Goal: Task Accomplishment & Management: Complete application form

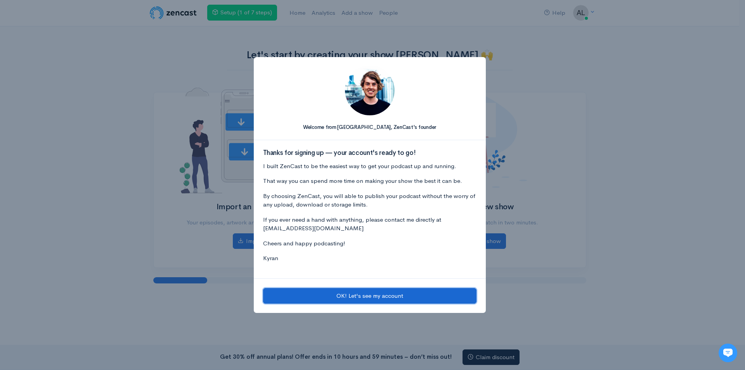
click at [341, 293] on button "OK! Let's see my account" at bounding box center [369, 296] width 213 height 16
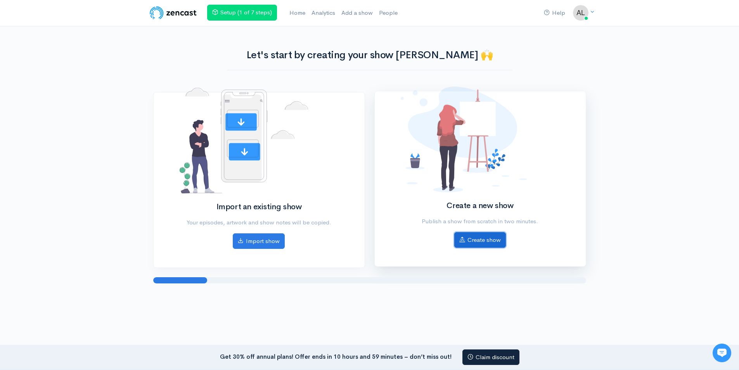
click at [495, 237] on link "Create show" at bounding box center [480, 240] width 52 height 16
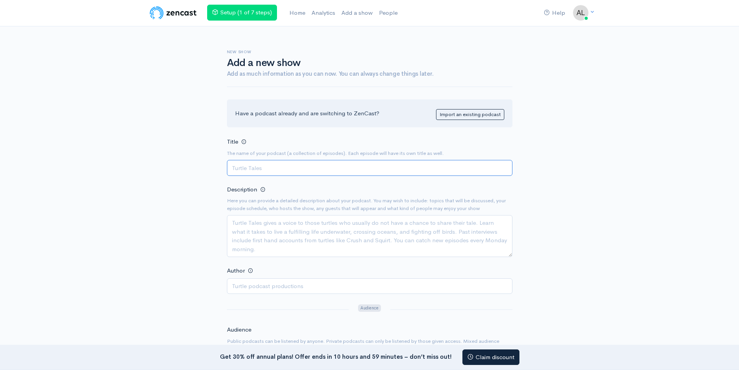
click at [261, 165] on input "Title" at bounding box center [370, 168] width 286 height 16
paste input "Neon Music Vibes"
type input "Neon Music Vibes"
click at [256, 232] on textarea "Description" at bounding box center [370, 236] width 286 height 42
click at [253, 232] on textarea "Description" at bounding box center [370, 236] width 286 height 42
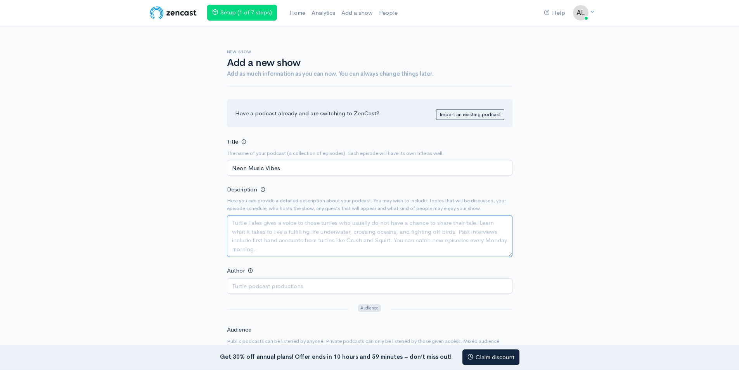
paste textarea "Step inside Neon Music Vibes, the podcast where trending songs, deep lyric mean…"
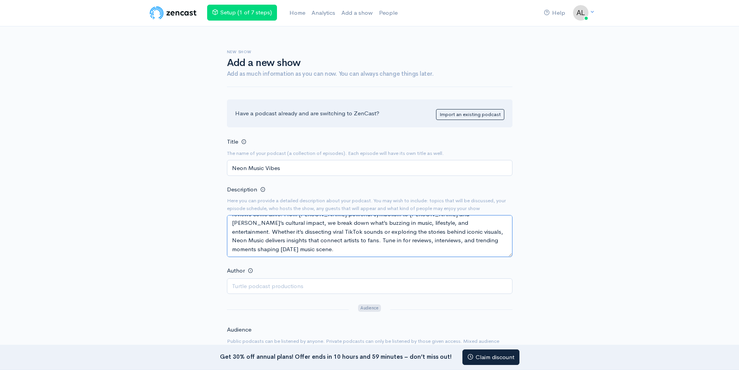
scroll to position [26, 0]
type textarea "Step inside Neon Music Vibes, the podcast where trending songs, deep lyric mean…"
paste input "[PERSON_NAME]"
click at [254, 284] on input "[PERSON_NAME]" at bounding box center [370, 286] width 286 height 16
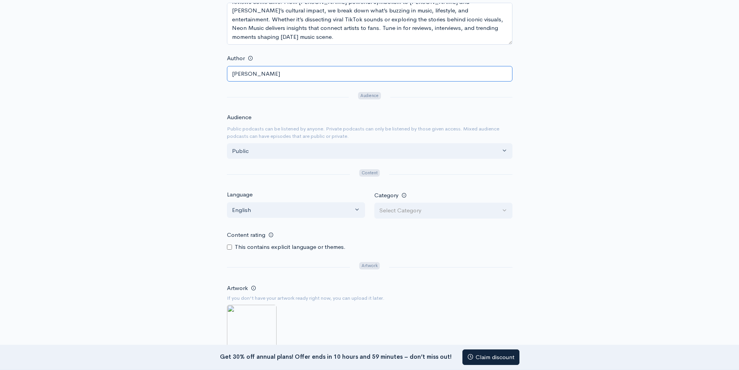
scroll to position [233, 0]
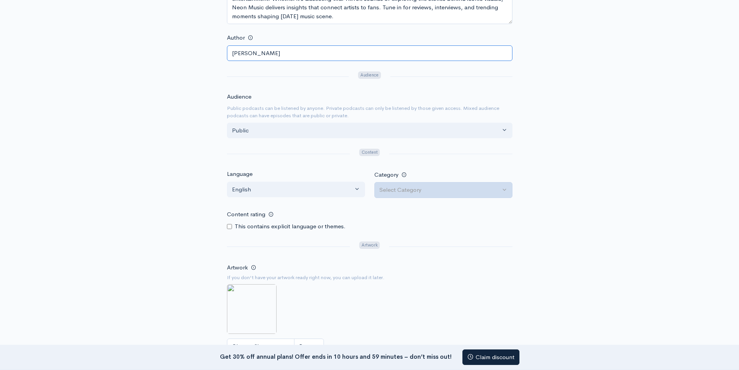
type input "[PERSON_NAME]"
click at [402, 188] on div "Select Category" at bounding box center [439, 189] width 121 height 9
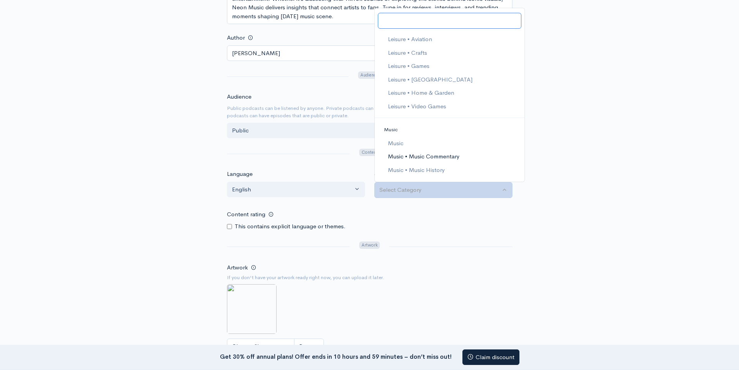
scroll to position [853, 0]
click at [388, 118] on span "Music" at bounding box center [391, 116] width 14 height 7
click at [395, 130] on span "Music" at bounding box center [396, 130] width 16 height 9
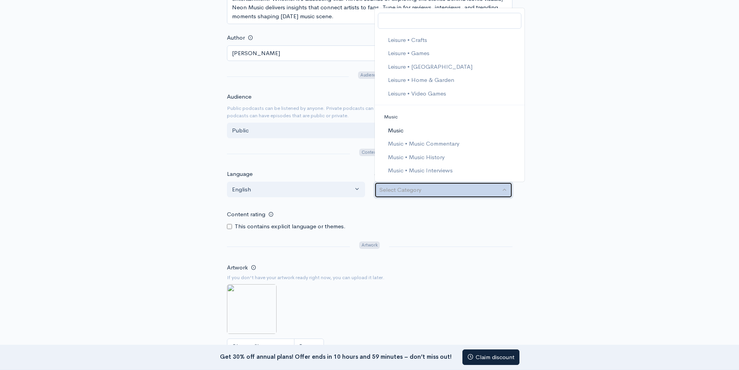
select select "Music"
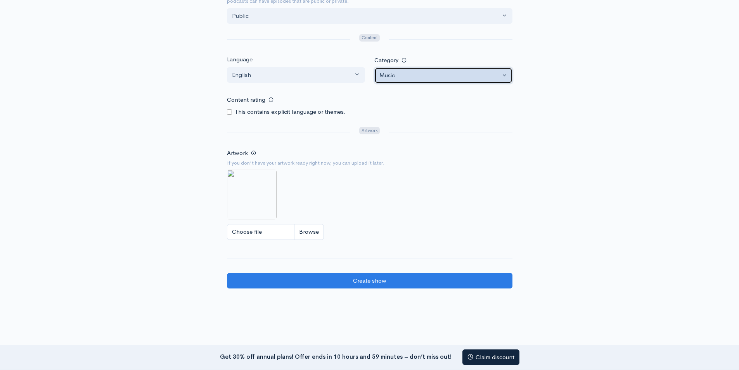
scroll to position [388, 0]
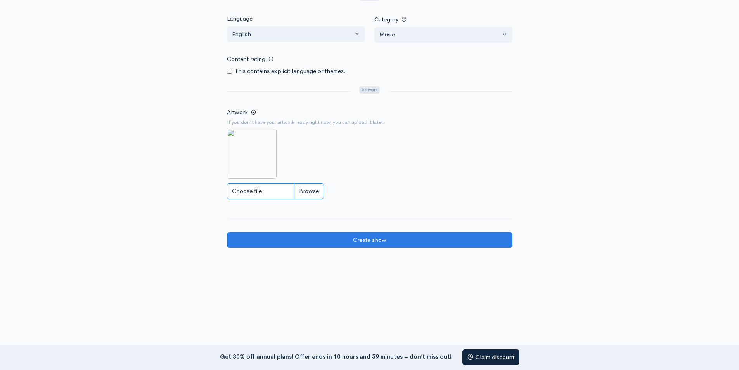
click at [273, 192] on input "Choose file" at bounding box center [275, 191] width 97 height 16
type input "C:\fakepath\Neon Music Vibes.jfif"
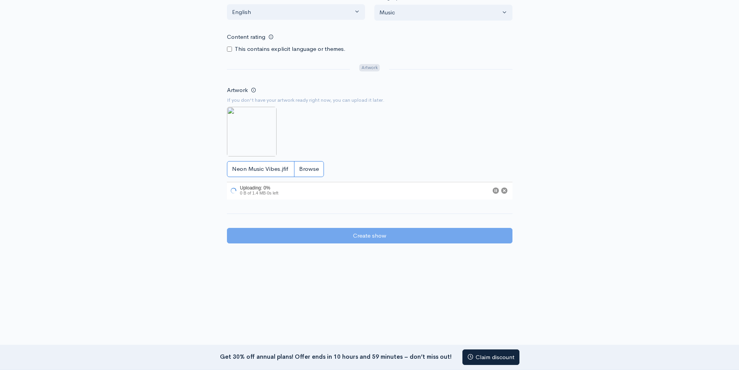
scroll to position [422, 0]
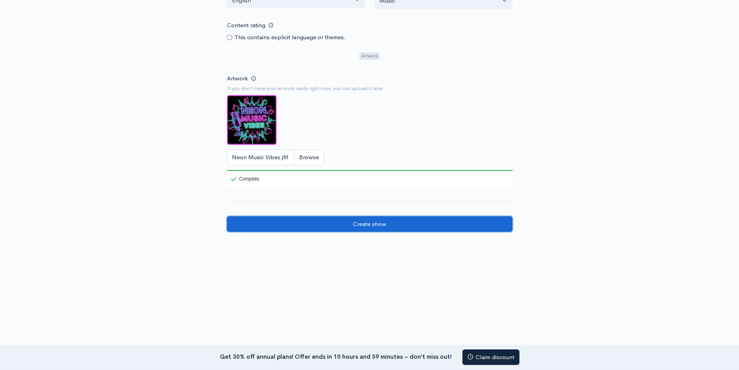
click at [375, 227] on input "Create show" at bounding box center [370, 224] width 286 height 16
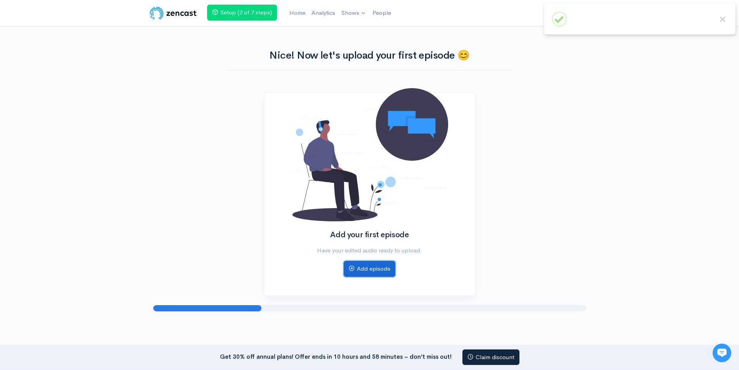
click at [376, 267] on link "Add episode" at bounding box center [370, 269] width 52 height 16
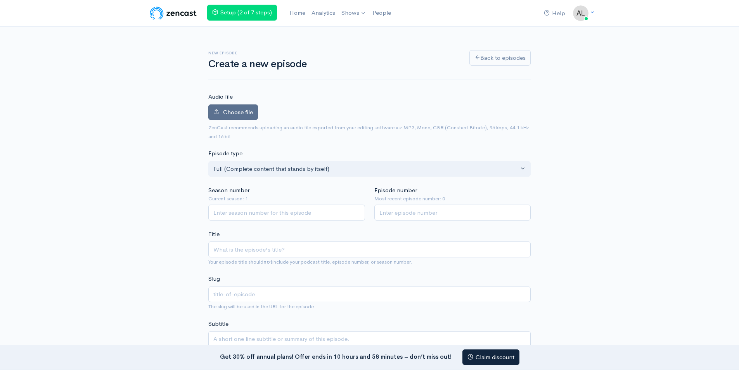
click at [230, 119] on label "Choose file" at bounding box center [233, 112] width 50 height 16
click at [0, 0] on input "Choose file" at bounding box center [0, 0] width 0 height 0
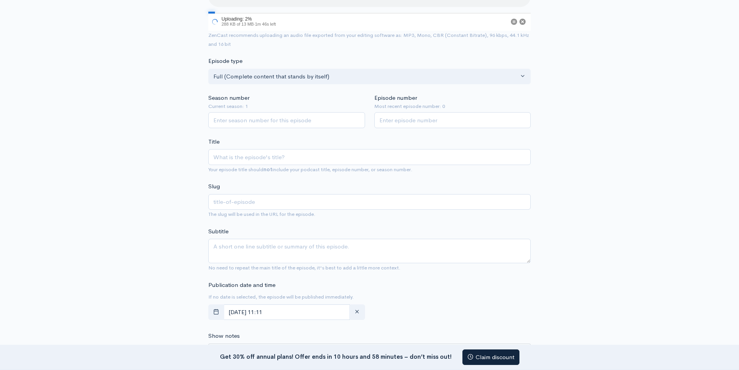
scroll to position [155, 0]
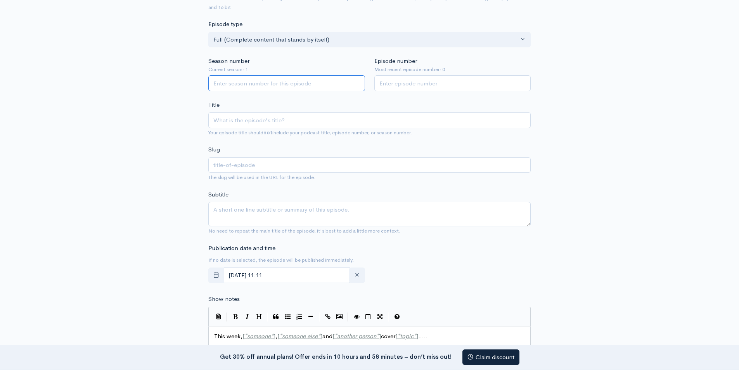
click at [231, 84] on input "Season number" at bounding box center [286, 83] width 157 height 16
type input "1"
click at [451, 77] on input "Episode number" at bounding box center [452, 83] width 157 height 16
type input "1"
click at [294, 116] on input "Title" at bounding box center [369, 120] width 322 height 16
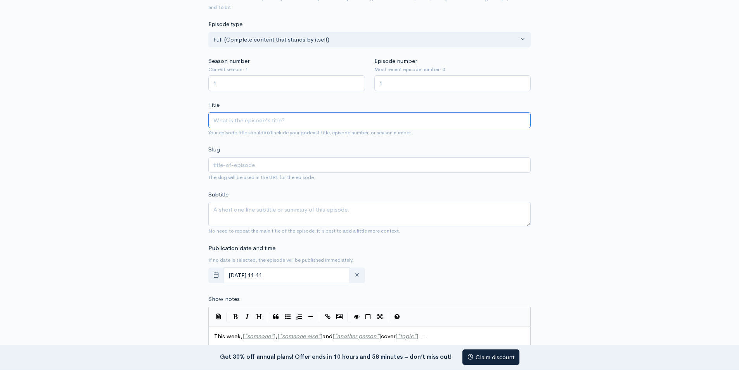
click at [249, 121] on input "Title" at bounding box center [369, 120] width 322 height 16
paste input "Breaking Down Billionaires Club: Olamide, Wizkid & Darkoo"
type input "Breaking Down Billionaires Club: Olamide, Wizkid & Darkoo"
type input "breaking-down-billionaires-club-olamide-wizkid-darkoo"
type input "Breaking Down Billionaires Club: Olamide, Wizkid & Darkoo"
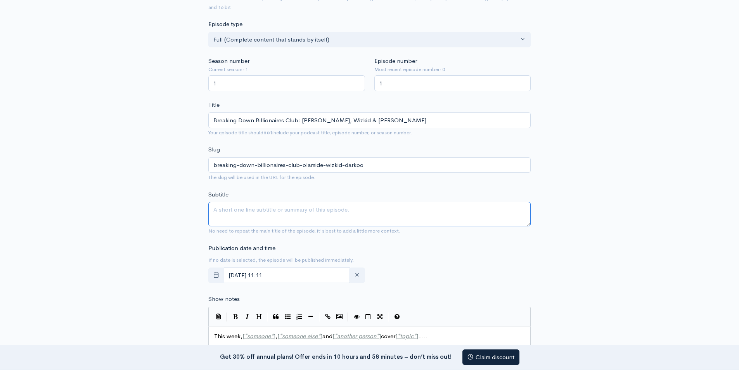
click at [256, 213] on textarea "Subtitle" at bounding box center [369, 214] width 322 height 24
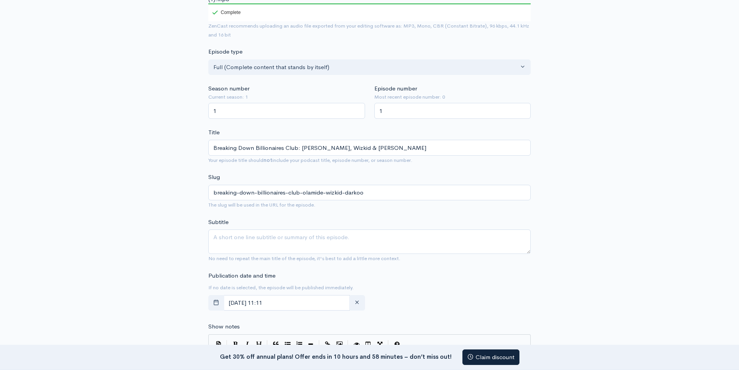
scroll to position [182, 0]
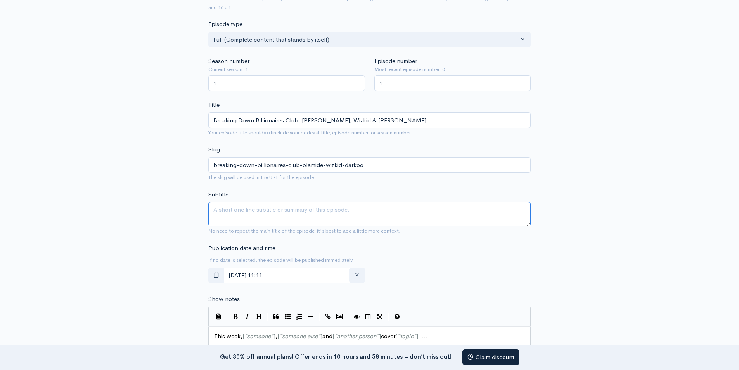
click at [225, 207] on textarea "Subtitle" at bounding box center [369, 214] width 322 height 24
paste textarea "Step inside Neon Music Vibes, the podcast where trending songs, deep lyric mean…"
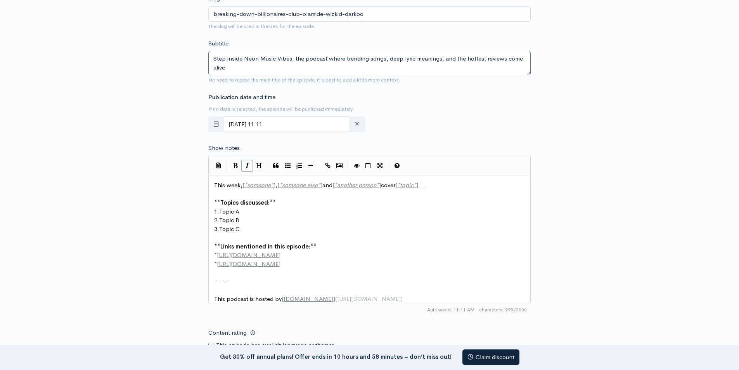
scroll to position [414, 0]
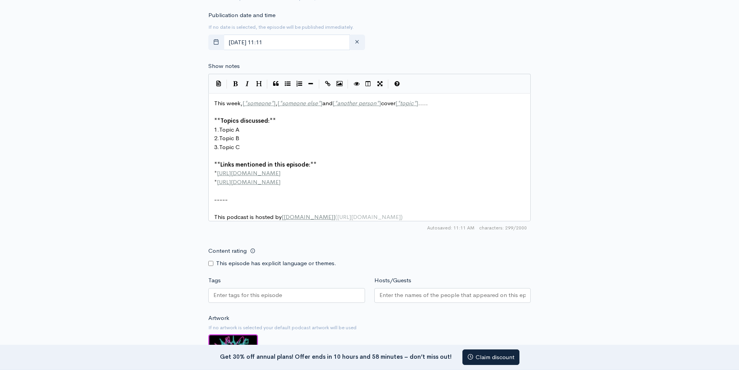
type textarea "Step inside Neon Music Vibes, the podcast where trending songs, deep lyric mean…"
click at [237, 162] on span "Links mentioned in this episode:" at bounding box center [265, 164] width 90 height 7
type textarea "This week, [*someone*], [*someone else*] and [*another person*] cover [*topic*]…"
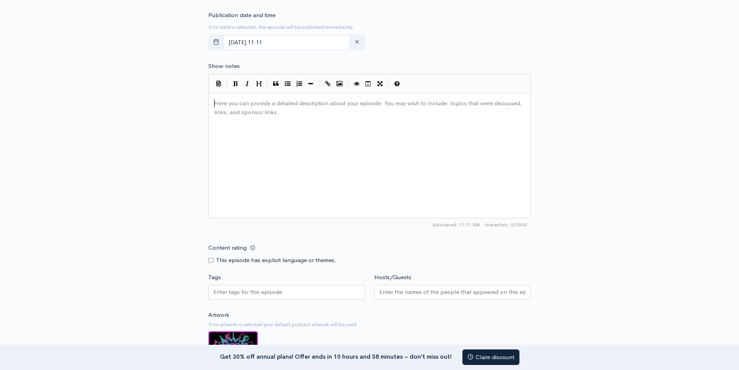
click at [304, 132] on div "Here you can provide a detailed description about your episode. You may wish to…" at bounding box center [379, 165] width 333 height 136
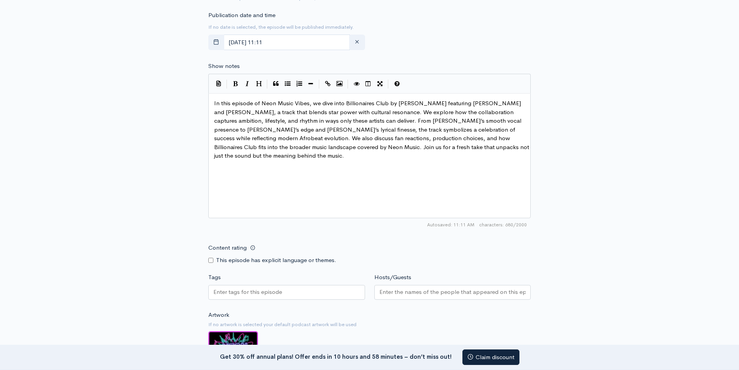
click at [286, 111] on span "In this episode of Neon Music Vibes, we dive into Billionaires Club by Olamide …" at bounding box center [372, 129] width 317 height 60
type textarea "Neon Music"
drag, startPoint x: 262, startPoint y: 103, endPoint x: 291, endPoint y: 103, distance: 29.1
click at [327, 83] on icon "Create Link" at bounding box center [327, 84] width 5 height 6
type textarea ","
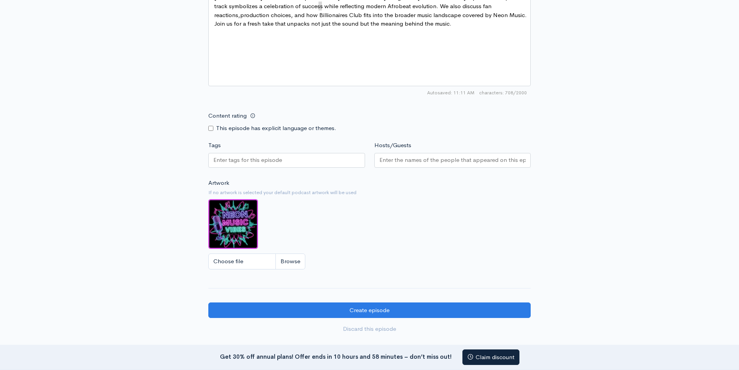
scroll to position [570, 0]
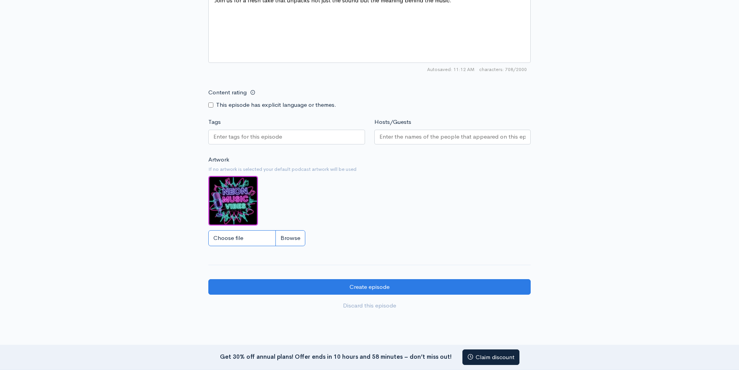
click at [247, 239] on input "Choose file" at bounding box center [256, 238] width 97 height 16
type input "C:\fakepath\Breaking Down Billionaires Club Olamide, Wizkid & Darkoo.png"
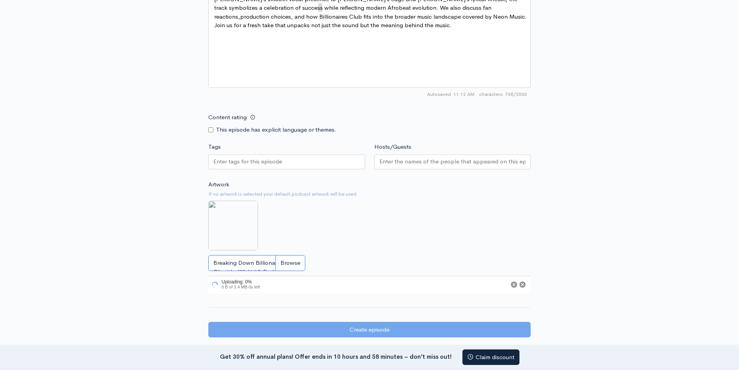
scroll to position [531, 0]
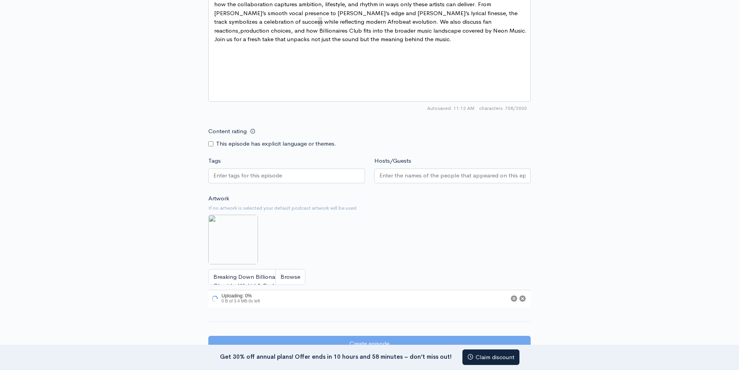
click at [257, 175] on input "Tags" at bounding box center [248, 175] width 70 height 9
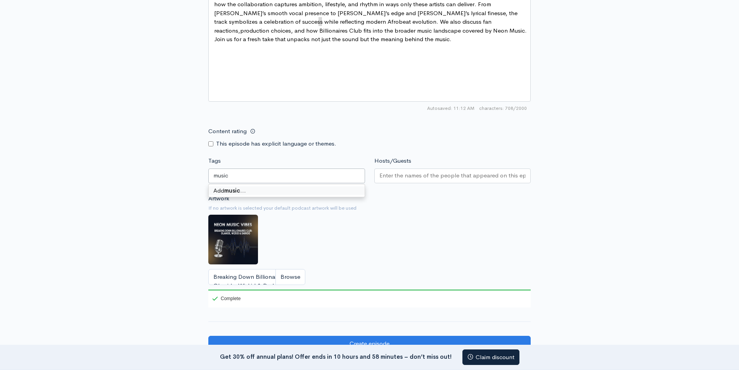
type input "music"
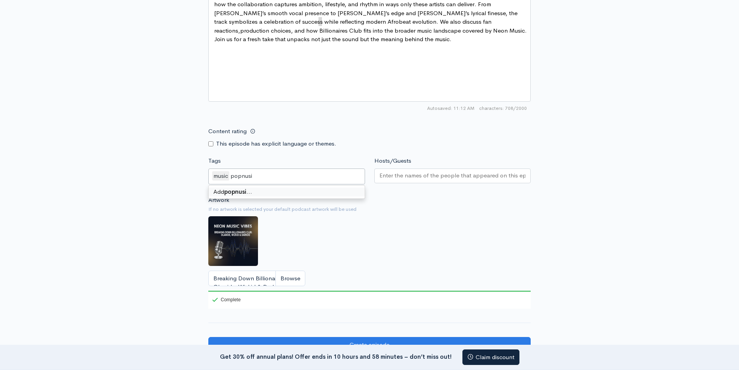
type input "popnusic"
click at [253, 176] on div "popnusic" at bounding box center [243, 176] width 27 height 10
click at [257, 176] on div "popnusic" at bounding box center [243, 176] width 27 height 10
click at [237, 180] on div "popnusic" at bounding box center [243, 176] width 27 height 10
type input "popmusic"
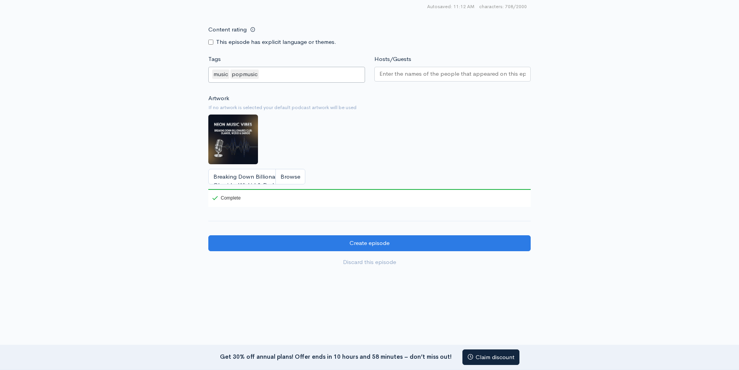
scroll to position [642, 0]
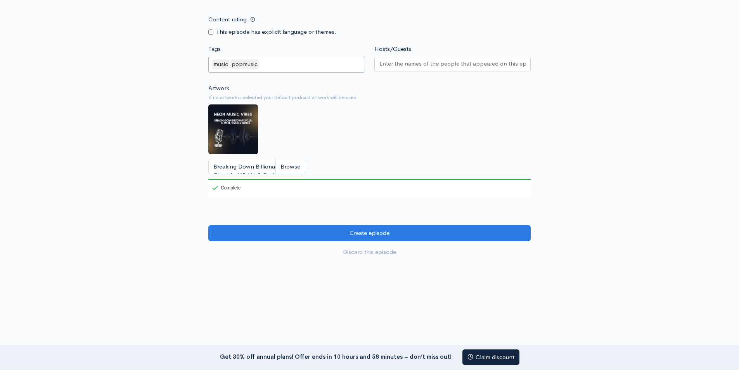
click at [403, 66] on input "Hosts/Guests" at bounding box center [452, 63] width 147 height 9
click at [306, 117] on div "Artwork If no artwork is selected your default podcast artwork will be used Bre…" at bounding box center [369, 140] width 322 height 113
click at [390, 64] on input "Hosts/Guests" at bounding box center [452, 63] width 147 height 9
click at [303, 113] on div "Artwork If no artwork is selected your default podcast artwork will be used Bre…" at bounding box center [369, 140] width 322 height 113
click at [396, 69] on div at bounding box center [452, 64] width 157 height 15
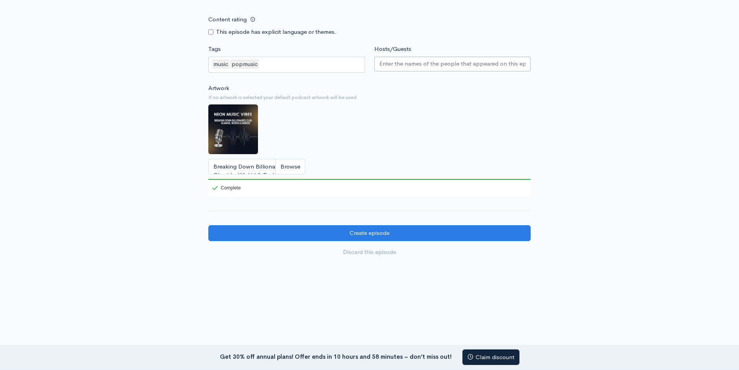
paste input "[PERSON_NAME]"
type input "[PERSON_NAME]"
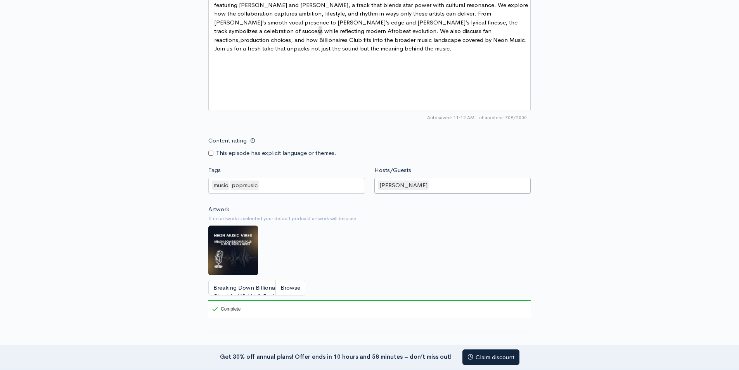
scroll to position [604, 0]
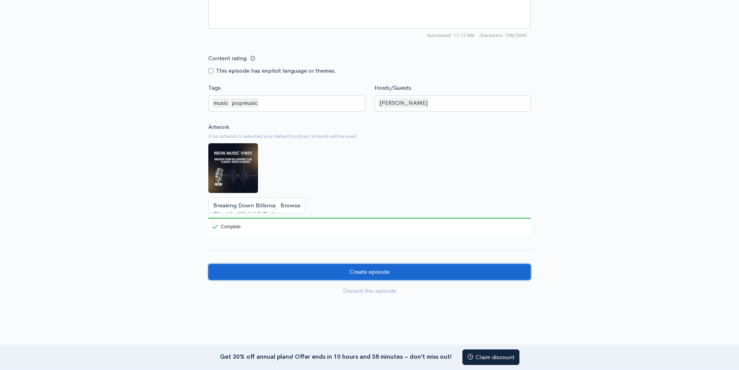
click at [376, 270] on input "Create episode" at bounding box center [369, 272] width 322 height 16
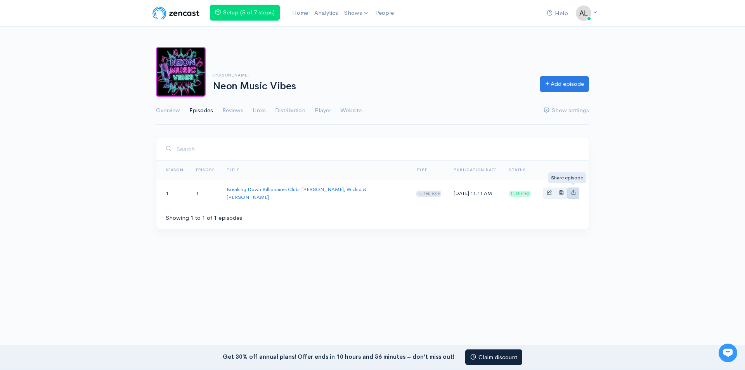
click at [573, 190] on icon "Basic example" at bounding box center [573, 192] width 5 height 5
type input "https://neon-music-vibes.zencast.website/episodes/breaking-down-billionaires-cl…"
type input "https://media.zencast.fm/neon-music-vibes/fa0cdd65-9647-465b-9c1a-eca3cd9f18e3.…"
type input "<iframe src='https://share.zencast.fm/embed/episode/fa0cdd65-9647-465b-9c1a-eca…"
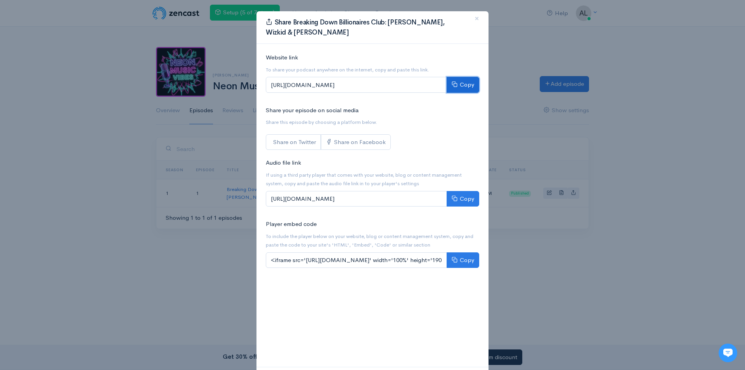
click at [452, 86] on icon at bounding box center [455, 84] width 6 height 6
